Goal: Navigation & Orientation: Find specific page/section

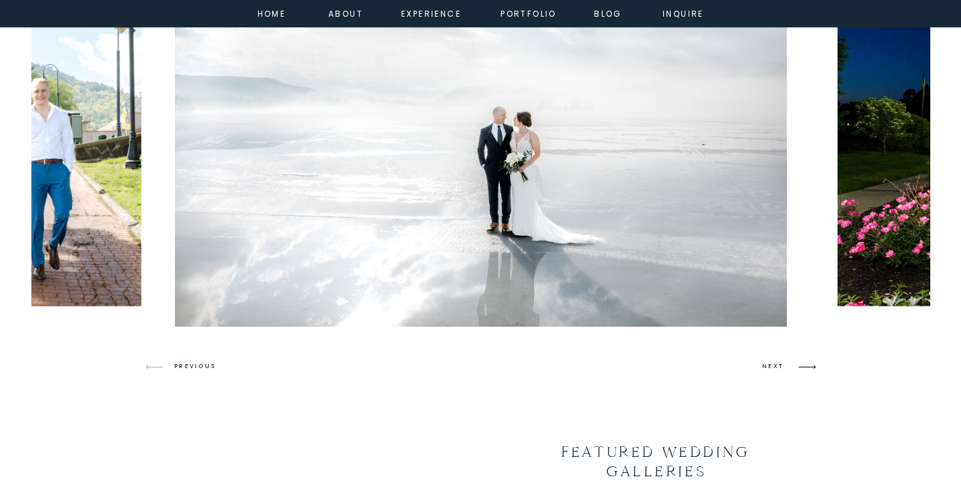
scroll to position [862, 0]
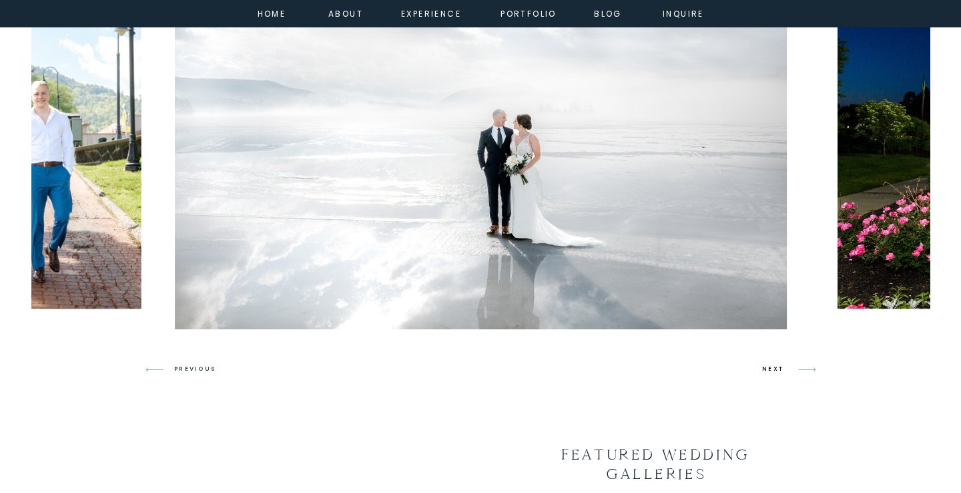
click at [777, 368] on h3 "NEXT" at bounding box center [774, 369] width 25 height 12
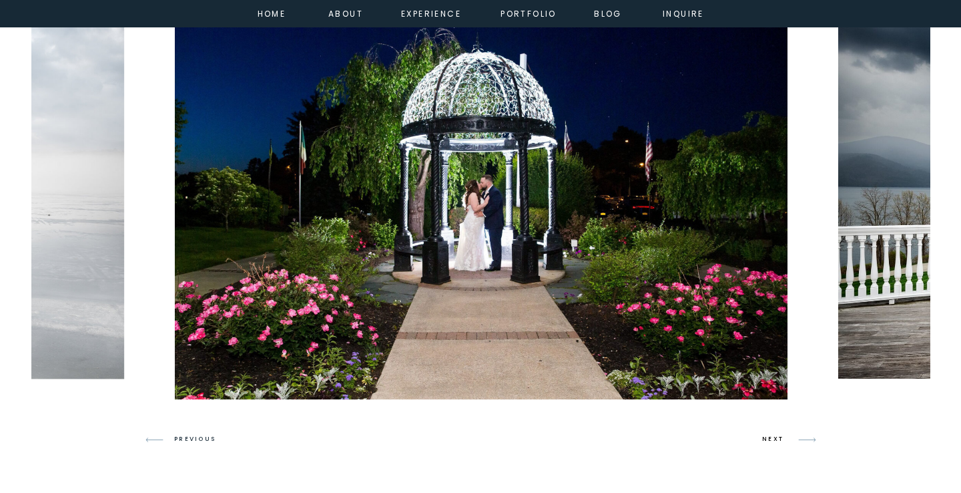
scroll to position [757, 0]
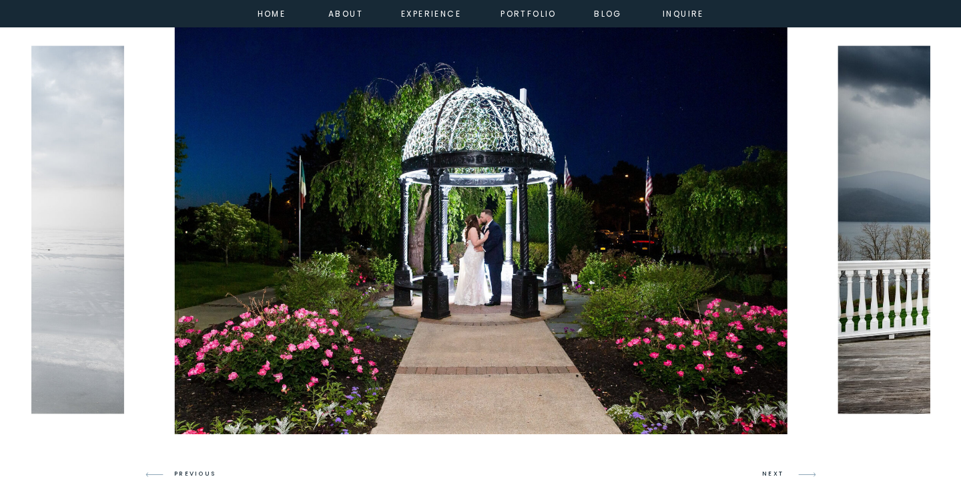
click at [772, 475] on h3 "NEXT" at bounding box center [774, 474] width 25 height 12
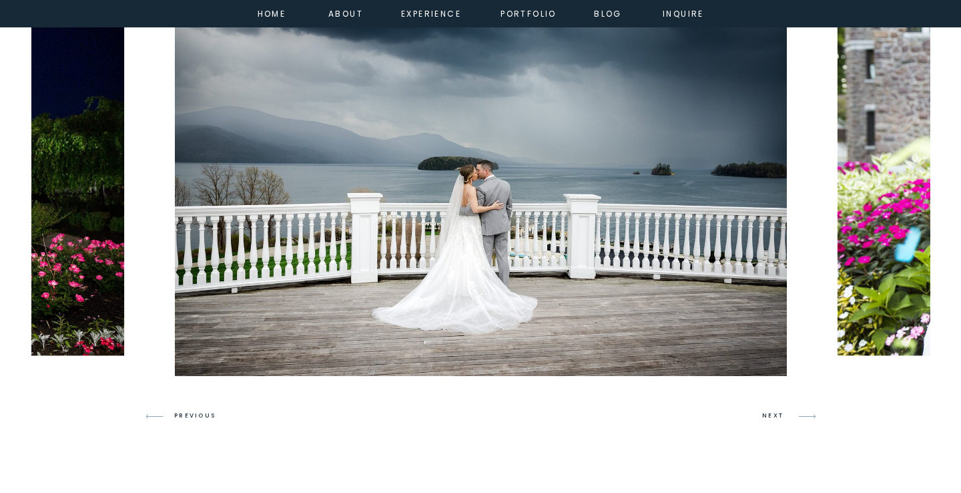
scroll to position [815, 0]
click at [774, 420] on h3 "NEXT" at bounding box center [774, 416] width 25 height 12
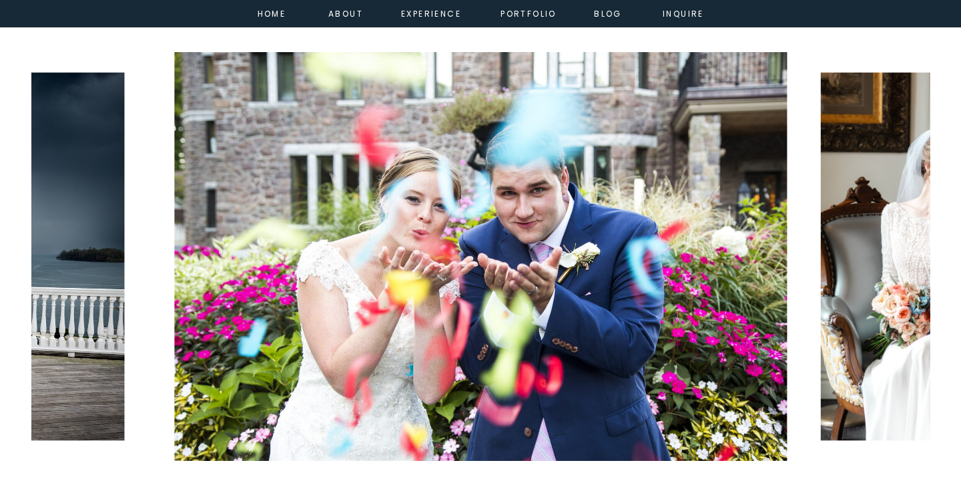
scroll to position [763, 0]
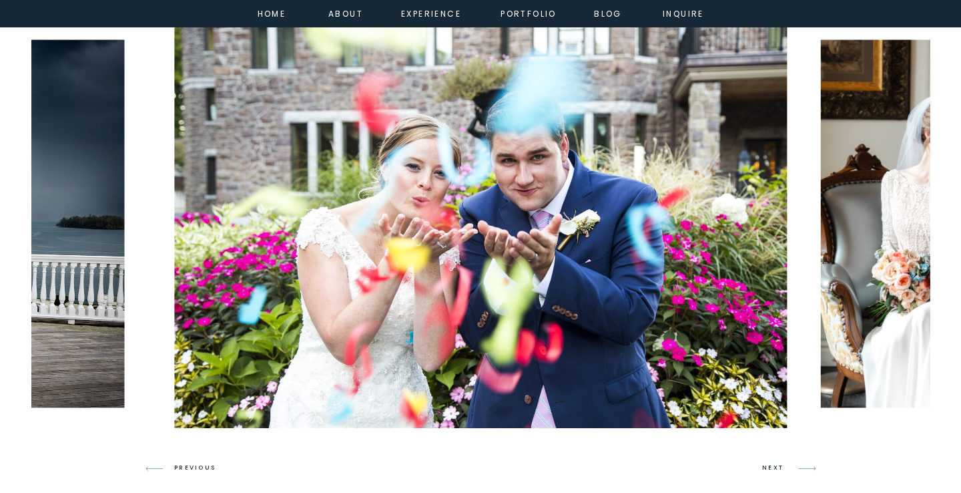
click at [775, 465] on h3 "NEXT" at bounding box center [774, 468] width 25 height 12
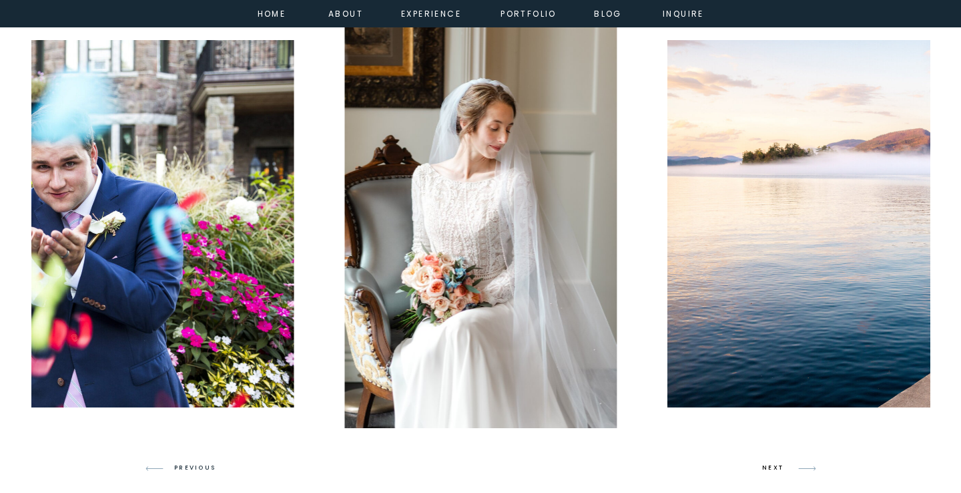
click at [775, 465] on h3 "NEXT" at bounding box center [774, 468] width 25 height 12
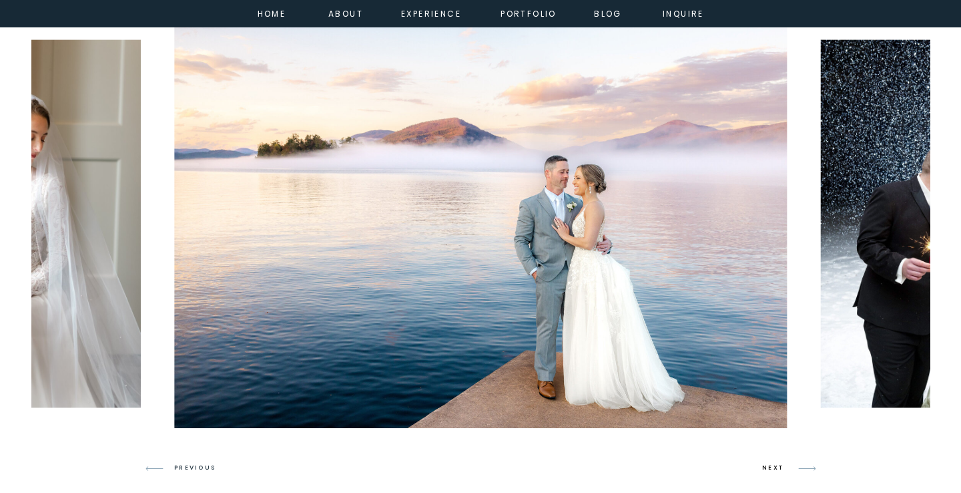
click at [776, 465] on h3 "NEXT" at bounding box center [774, 468] width 25 height 12
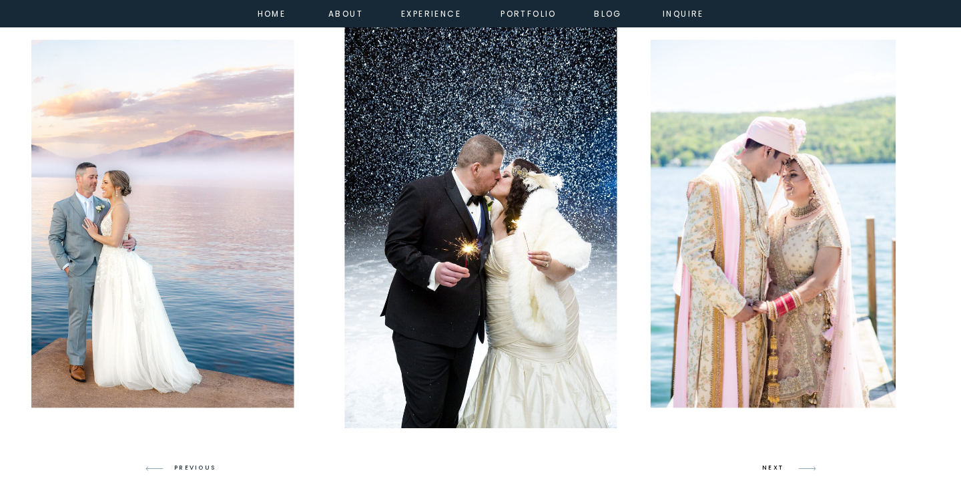
click at [776, 465] on h3 "NEXT" at bounding box center [774, 468] width 25 height 12
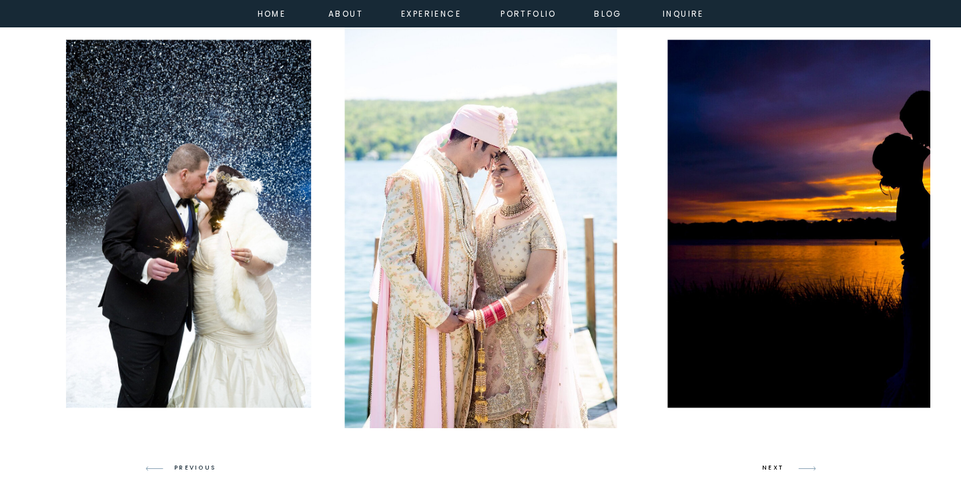
click at [776, 465] on h3 "NEXT" at bounding box center [774, 468] width 25 height 12
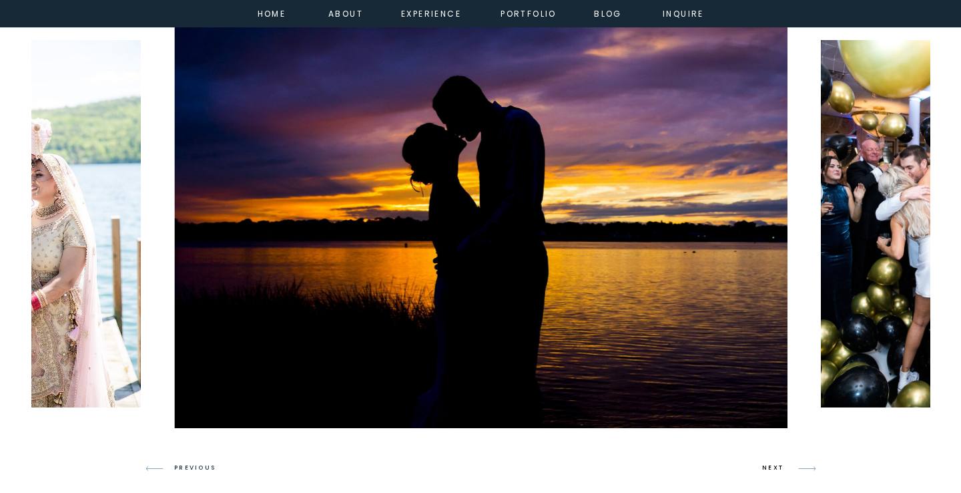
click at [776, 465] on h3 "NEXT" at bounding box center [774, 468] width 25 height 12
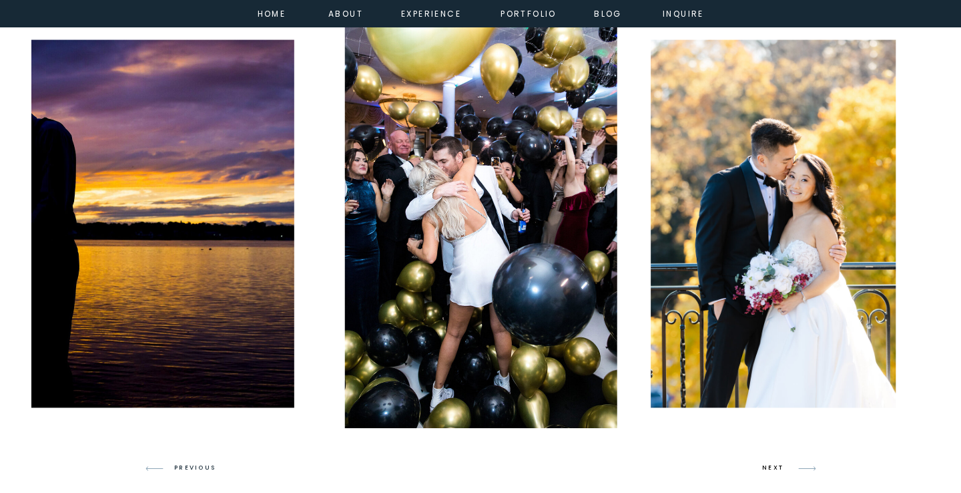
click at [776, 466] on h3 "NEXT" at bounding box center [774, 468] width 25 height 12
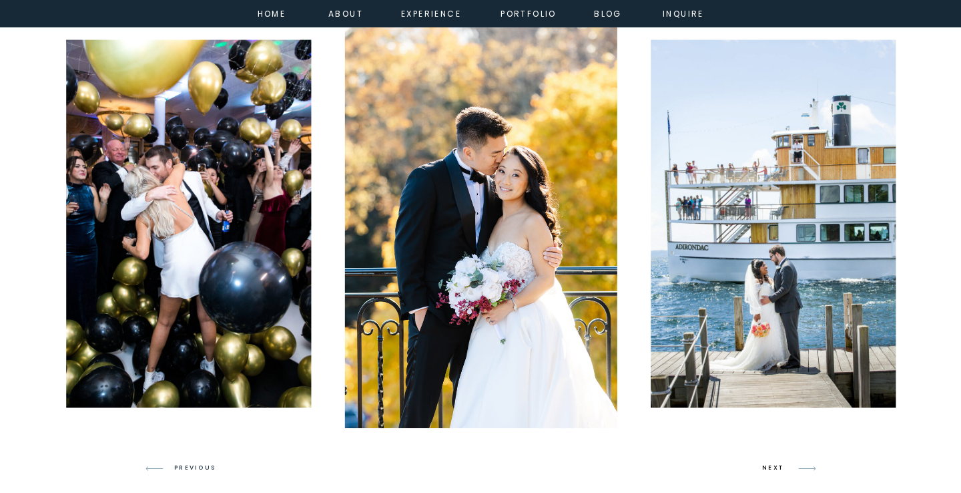
click at [776, 466] on h3 "NEXT" at bounding box center [774, 468] width 25 height 12
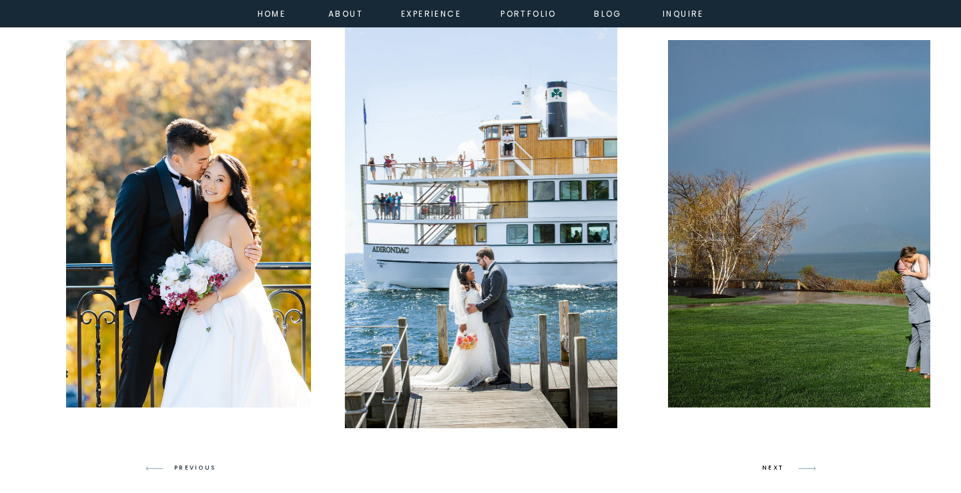
click at [776, 466] on h3 "NEXT" at bounding box center [774, 468] width 25 height 12
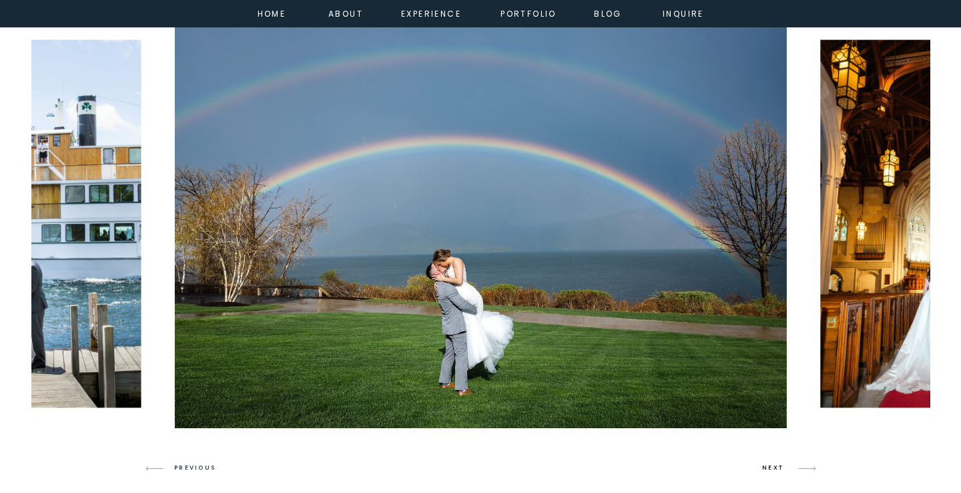
click at [775, 465] on h3 "NEXT" at bounding box center [774, 468] width 25 height 12
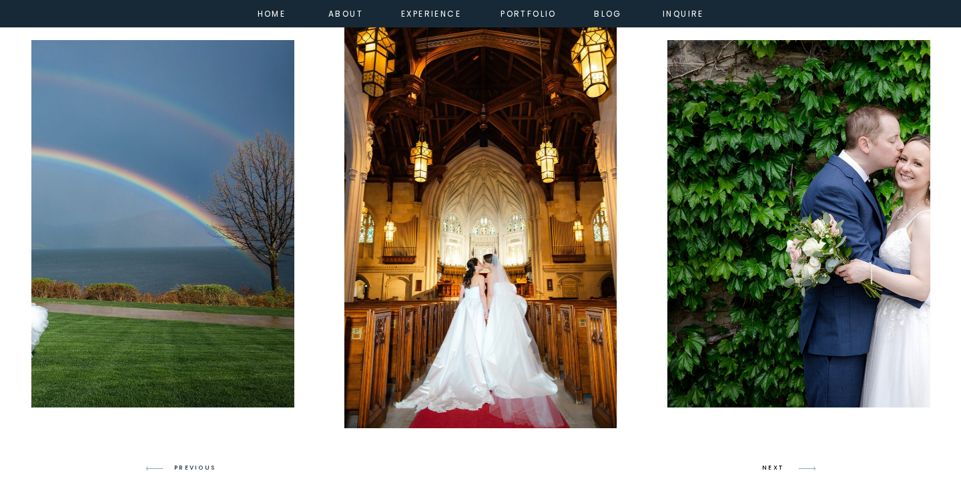
click at [775, 465] on h3 "NEXT" at bounding box center [774, 468] width 25 height 12
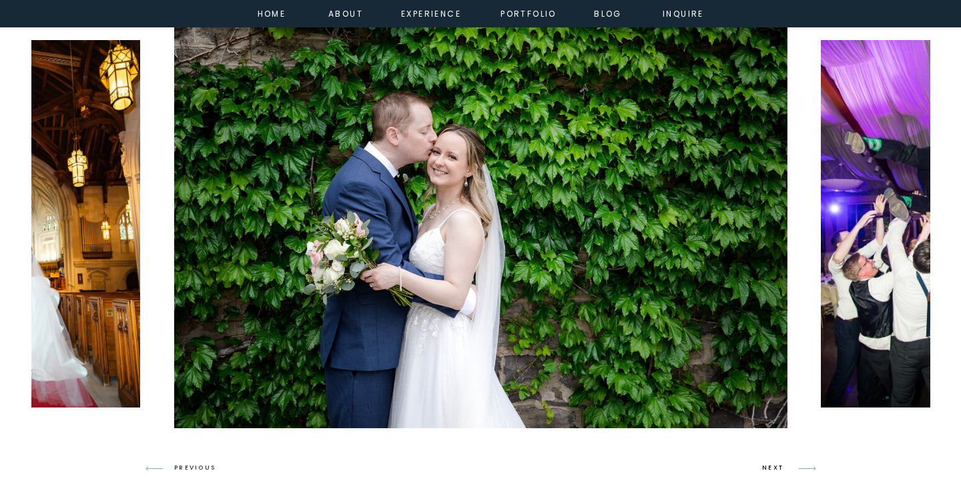
click at [775, 465] on h3 "NEXT" at bounding box center [774, 468] width 25 height 12
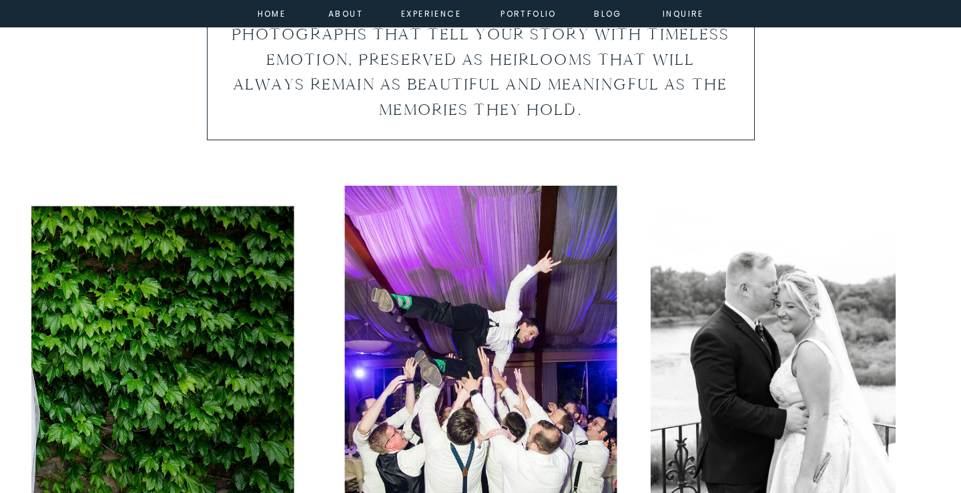
scroll to position [570, 0]
